Goal: Information Seeking & Learning: Learn about a topic

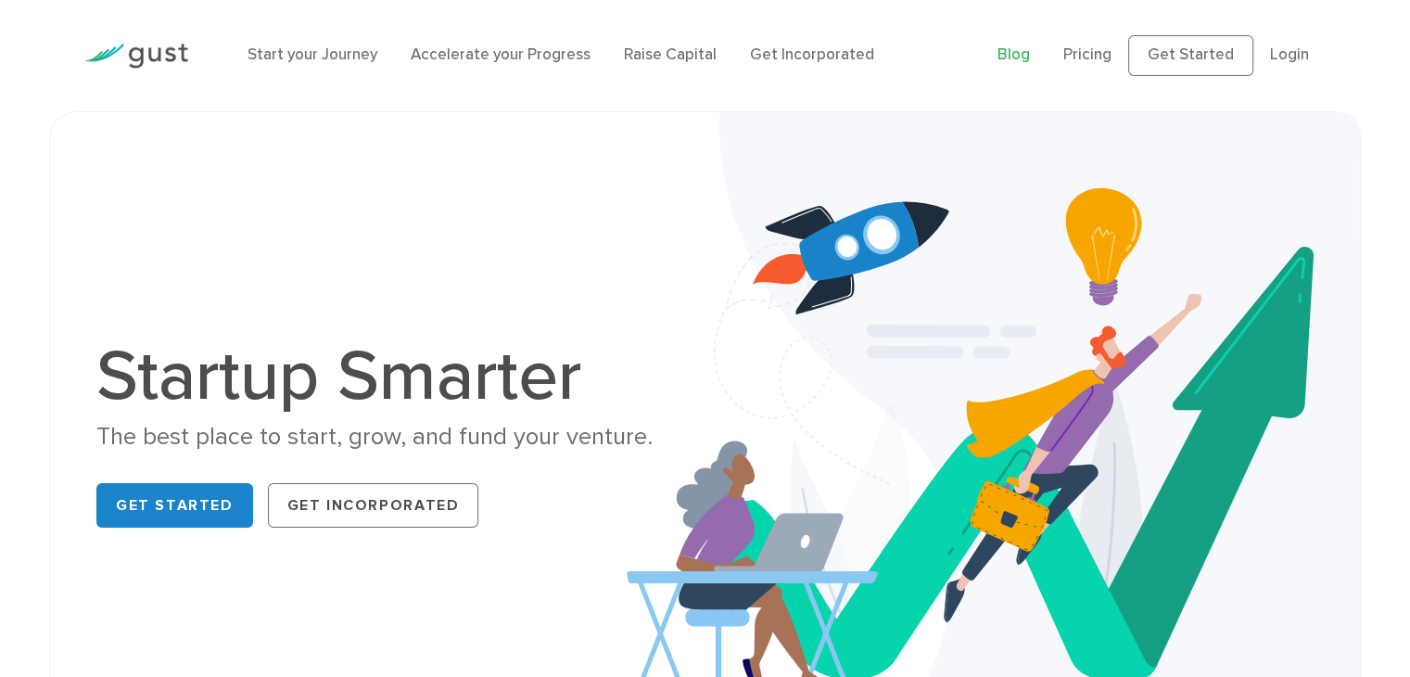
click at [1027, 52] on link "Blog" at bounding box center [1014, 54] width 32 height 19
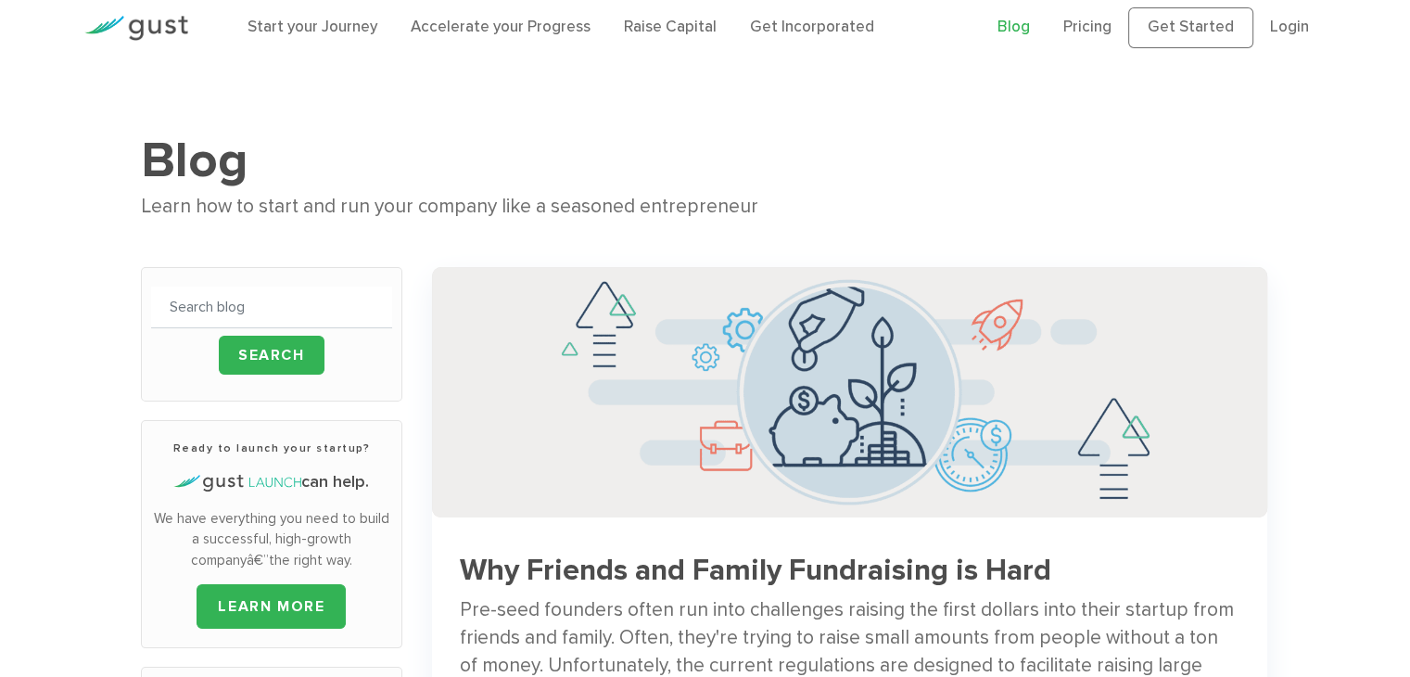
scroll to position [22, 0]
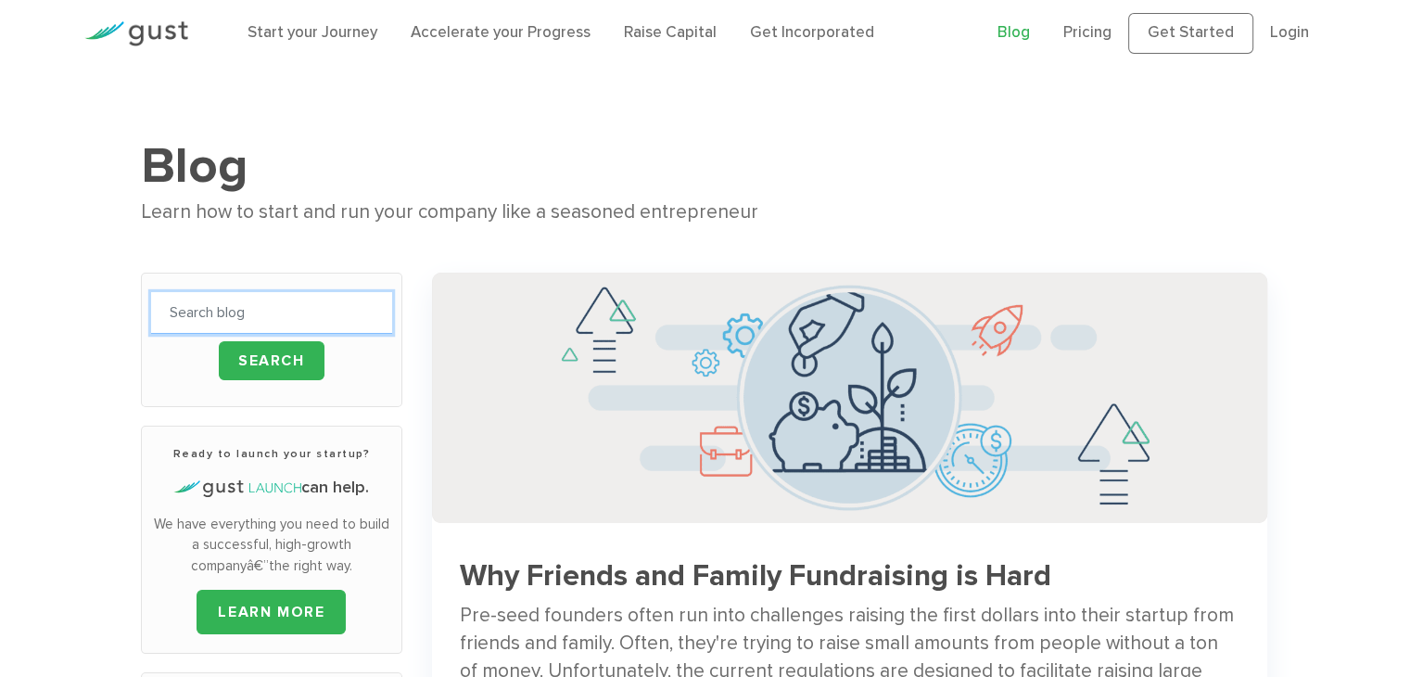
click at [297, 324] on input "text" at bounding box center [271, 313] width 241 height 42
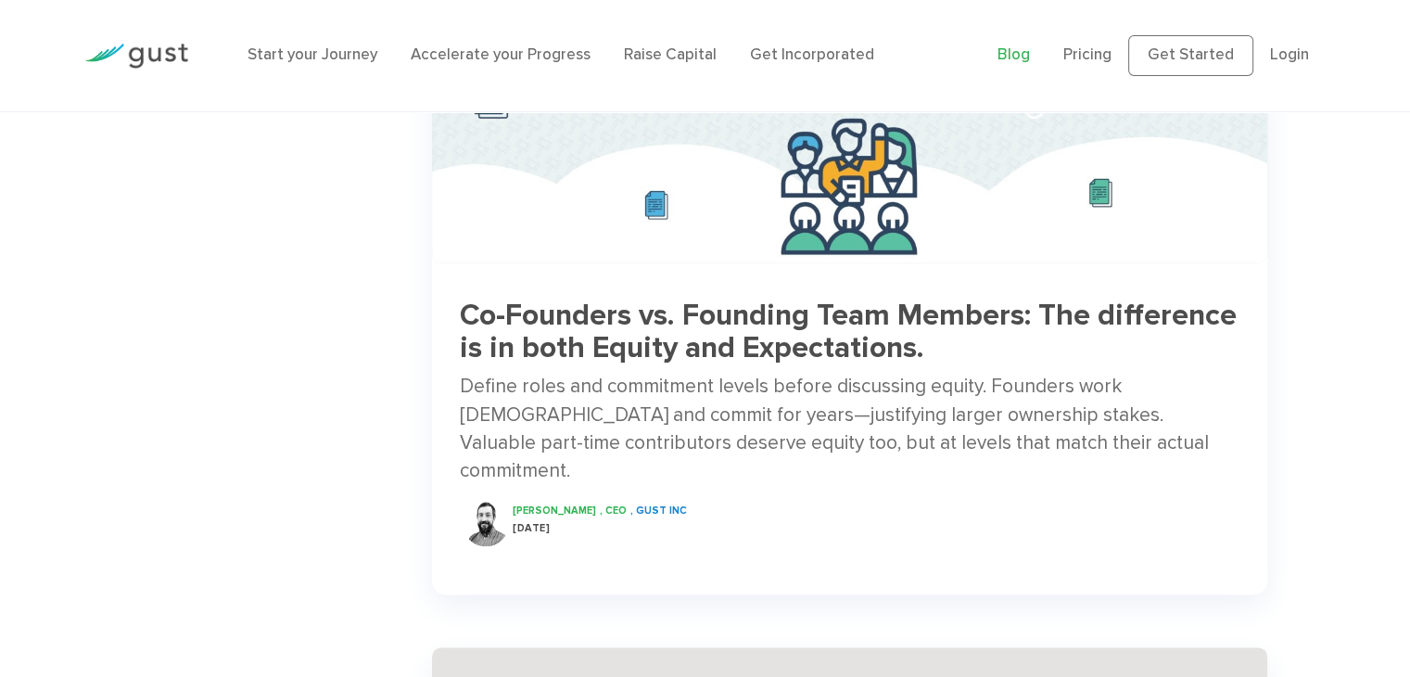
scroll to position [2092, 0]
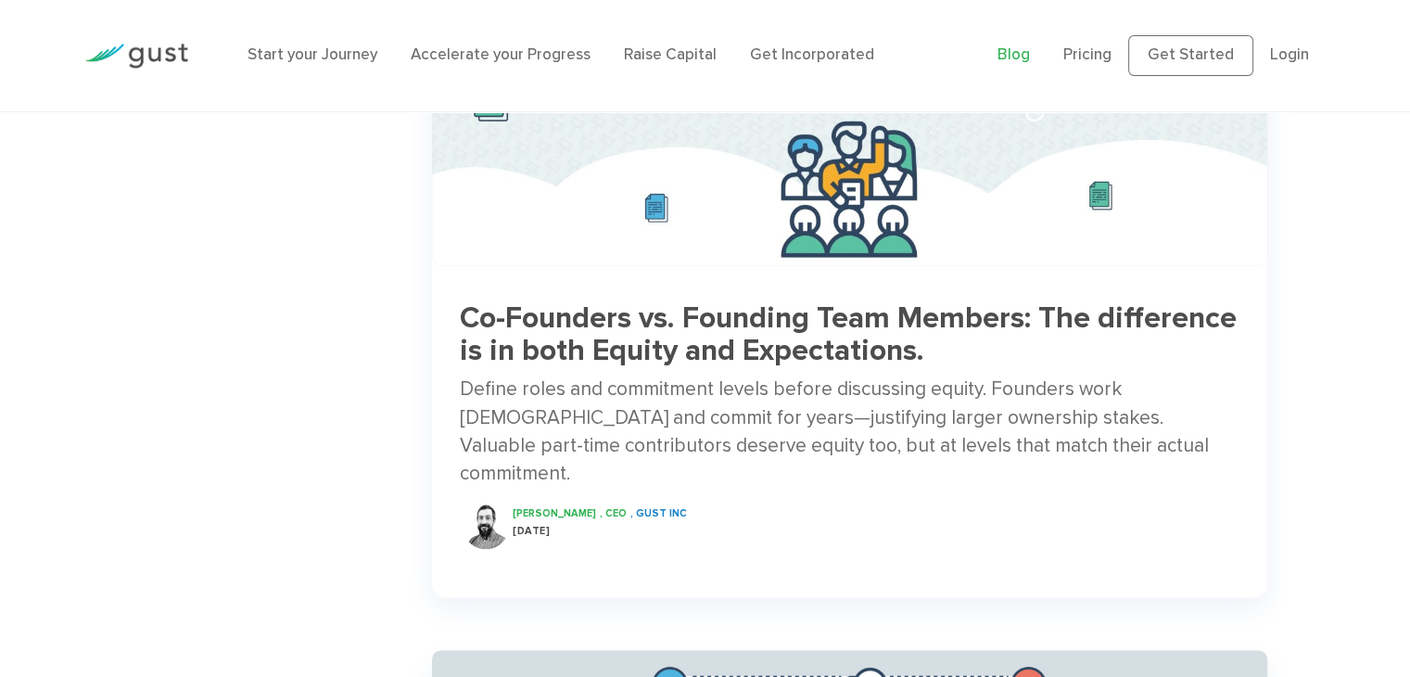
click at [668, 320] on h3 "Co-Founders vs. Founding Team Members: The difference is in both Equity and Exp…" at bounding box center [850, 334] width 780 height 65
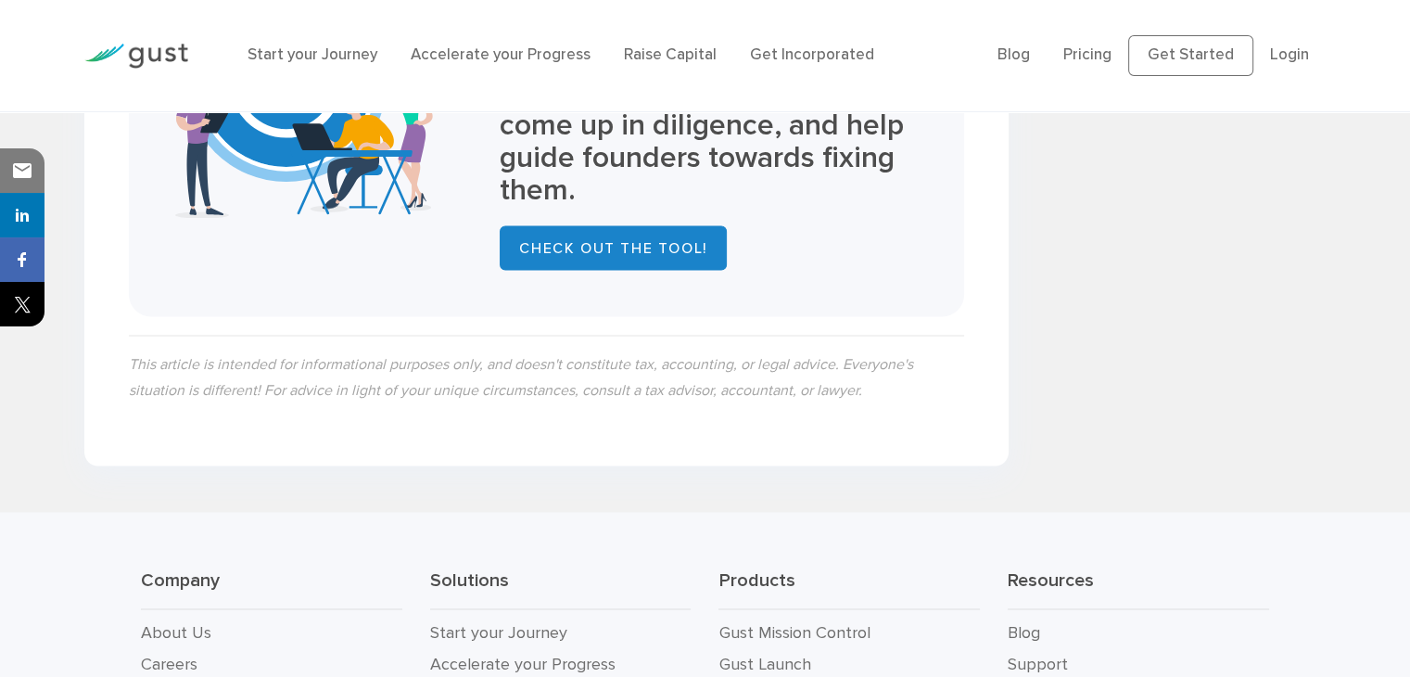
scroll to position [3409, 0]
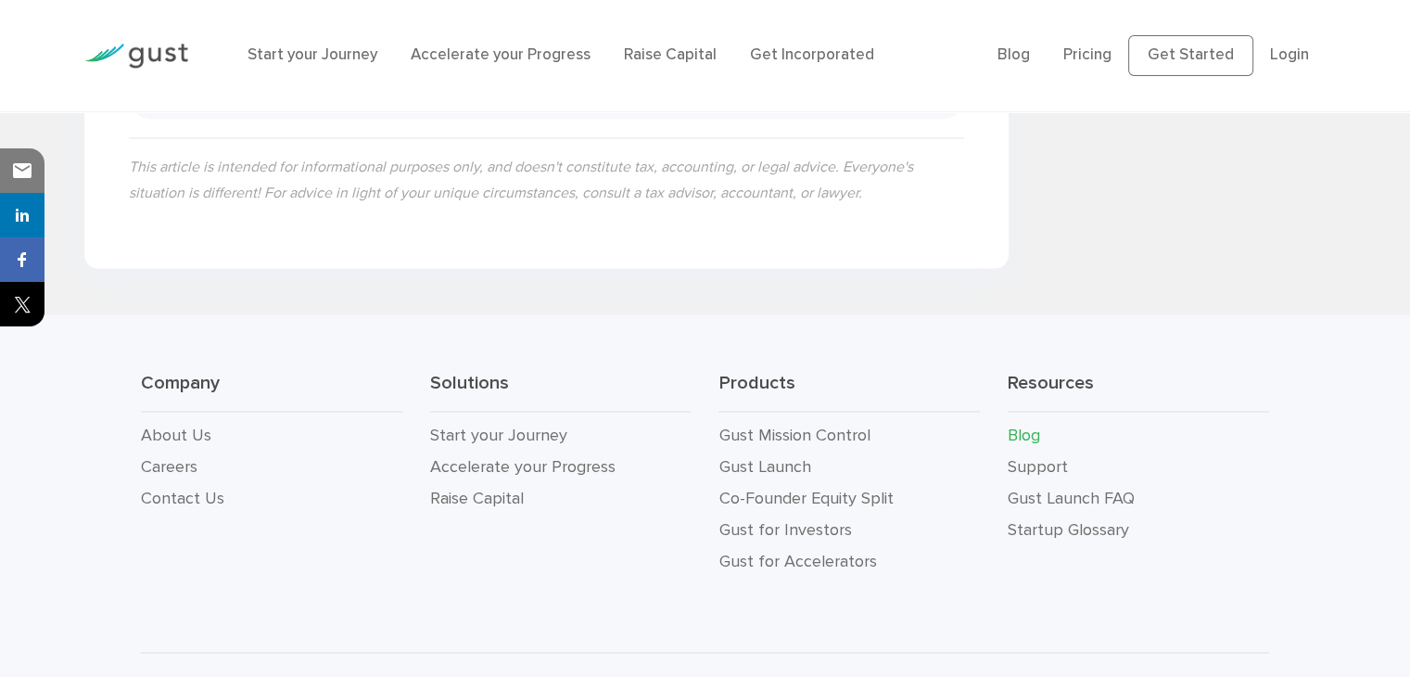
click at [1012, 425] on link "Blog" at bounding box center [1024, 434] width 32 height 19
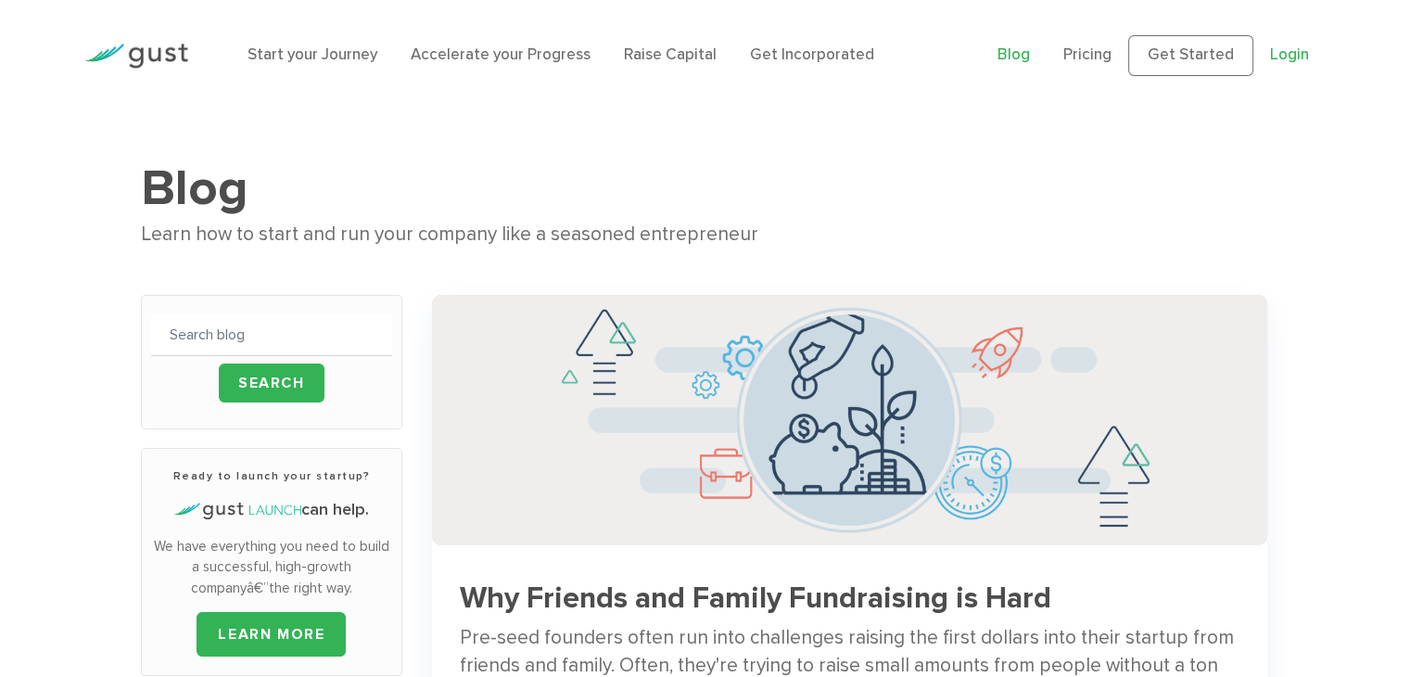
click at [1286, 53] on link "Login" at bounding box center [1289, 54] width 39 height 19
